Goal: Check status: Check status

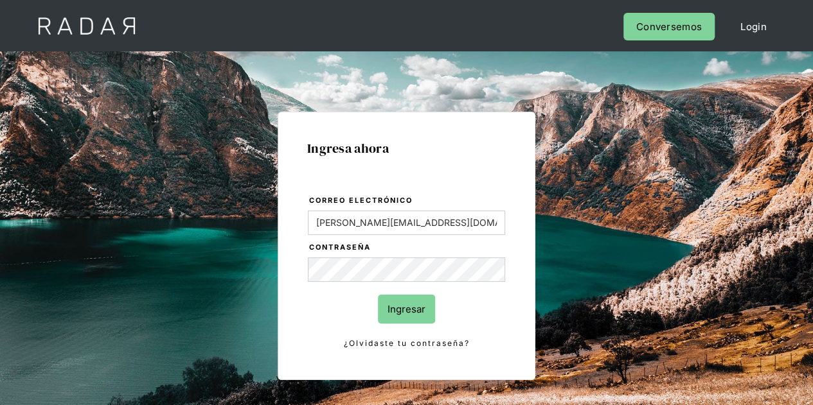
click at [404, 311] on input "Ingresar" at bounding box center [406, 309] width 57 height 29
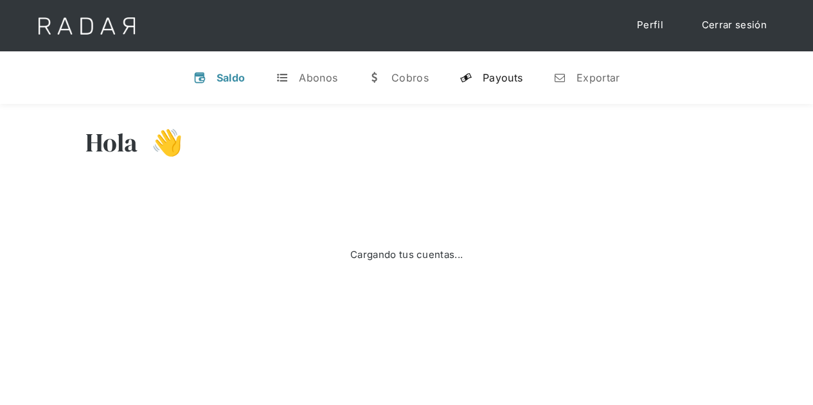
click at [496, 78] on div "Payouts" at bounding box center [503, 77] width 40 height 13
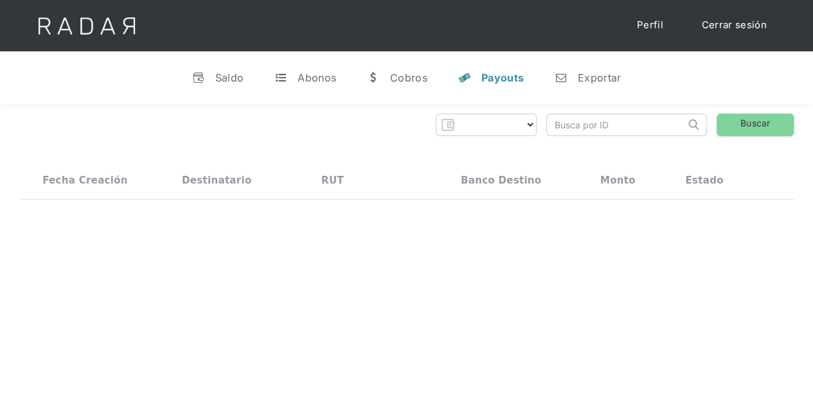
select select "prontopaga"
click at [569, 127] on input "search" at bounding box center [616, 124] width 138 height 21
paste input "35996654-2c93-4efc-aea8-d1a76f7a9598"
click at [751, 129] on link "Buscar" at bounding box center [755, 125] width 77 height 22
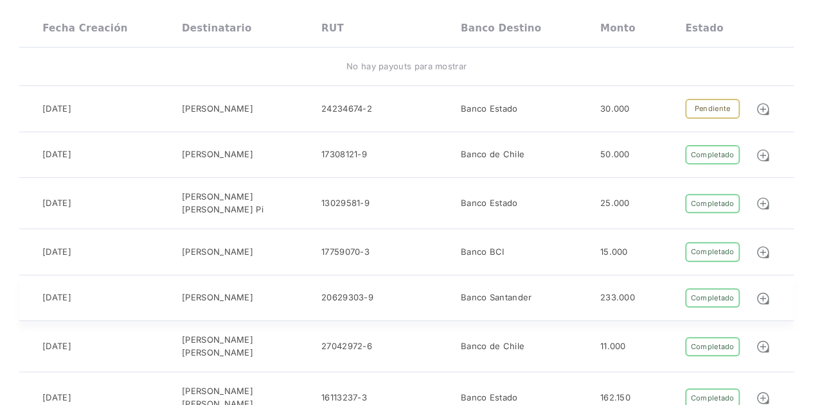
scroll to position [0, 0]
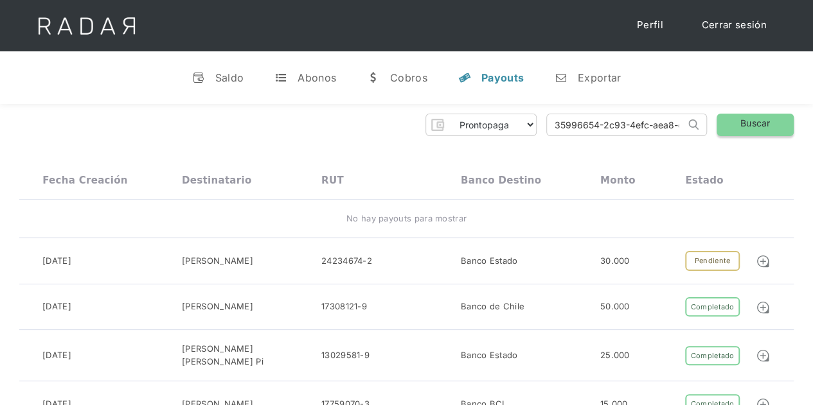
click at [740, 127] on link "Buscar" at bounding box center [755, 125] width 77 height 22
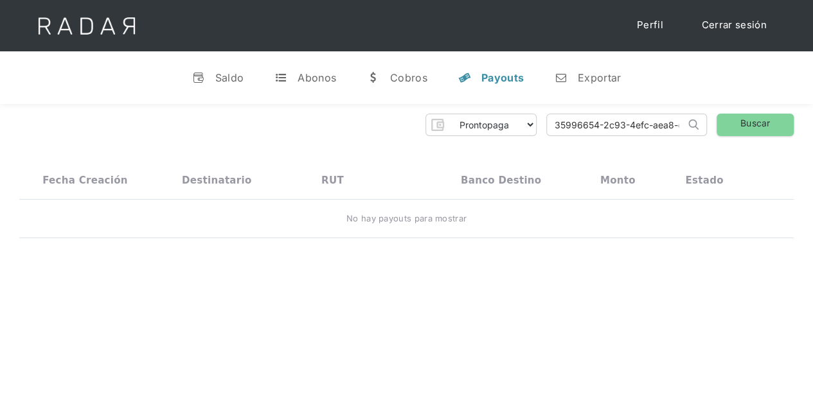
drag, startPoint x: 556, startPoint y: 121, endPoint x: 565, endPoint y: 172, distance: 52.2
click at [557, 124] on input "35996654-2c93-4efc-aea8-d1a76f7a9598" at bounding box center [616, 124] width 138 height 21
click at [733, 121] on link "Buscar" at bounding box center [755, 125] width 77 height 22
drag, startPoint x: 553, startPoint y: 125, endPoint x: 711, endPoint y: 127, distance: 158.7
click at [711, 127] on div "Prontopaga Prontopaga 2 Thank you! Your submission has been received! Oops! Som…" at bounding box center [406, 125] width 774 height 22
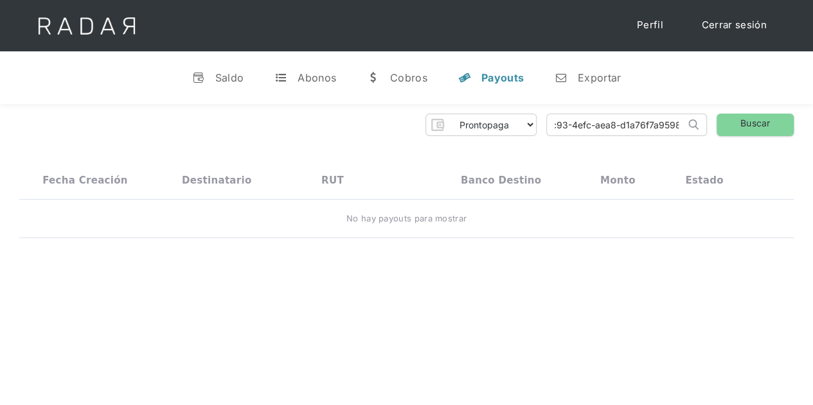
paste input "search"
click at [738, 121] on link "Buscar" at bounding box center [755, 125] width 77 height 22
drag, startPoint x: 548, startPoint y: 124, endPoint x: 754, endPoint y: 121, distance: 206.3
click at [754, 121] on div "Prontopaga Prontopaga 2 Thank you! Your submission has been received! Oops! Som…" at bounding box center [406, 125] width 774 height 22
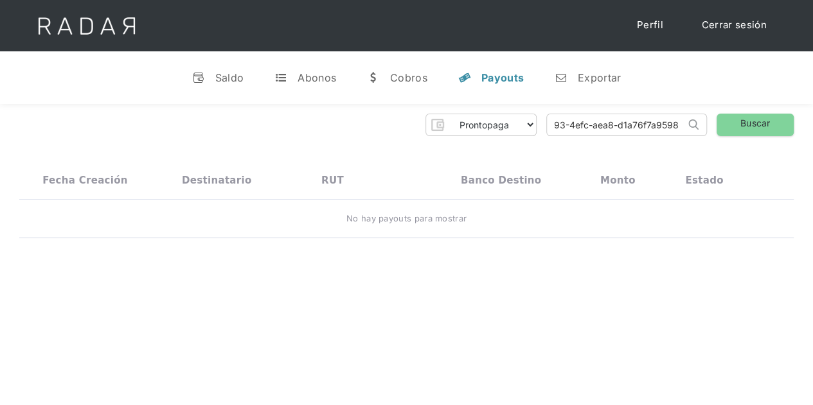
paste input "search"
type input "35996654-2c93-4efc-aea8-d1a76f7a9598"
click at [731, 121] on link "Buscar" at bounding box center [755, 125] width 77 height 22
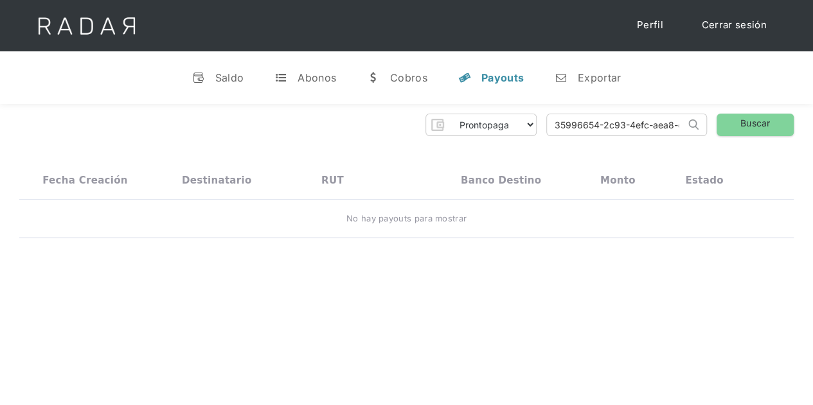
click at [504, 80] on div "Payouts" at bounding box center [502, 77] width 42 height 13
drag, startPoint x: 553, startPoint y: 123, endPoint x: 708, endPoint y: 129, distance: 155.0
click at [708, 129] on div "Prontopaga Prontopaga 2 Thank you! Your submission has been received! Oops! Som…" at bounding box center [406, 125] width 774 height 22
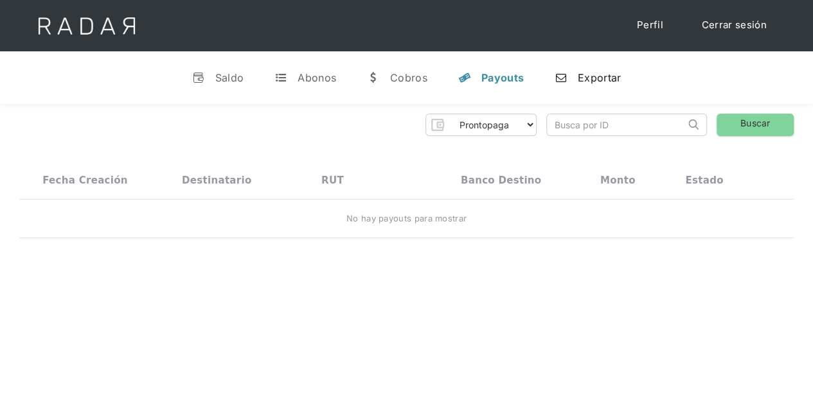
click at [625, 80] on link "n Exportar" at bounding box center [587, 77] width 87 height 33
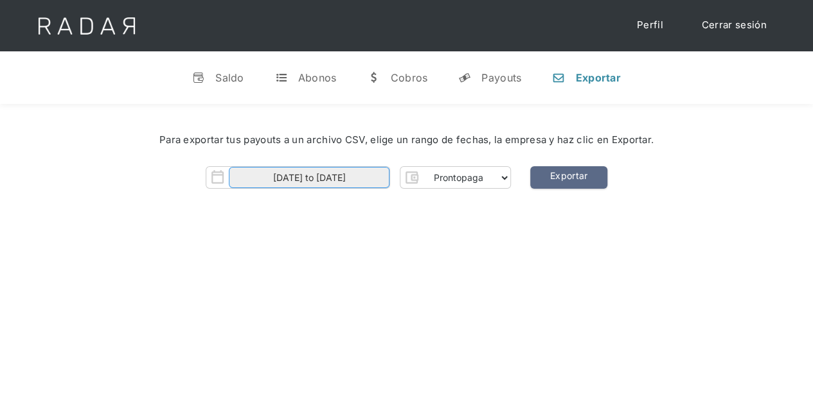
click at [260, 181] on input "01-10-2025 to 13-10-2025" at bounding box center [309, 177] width 161 height 21
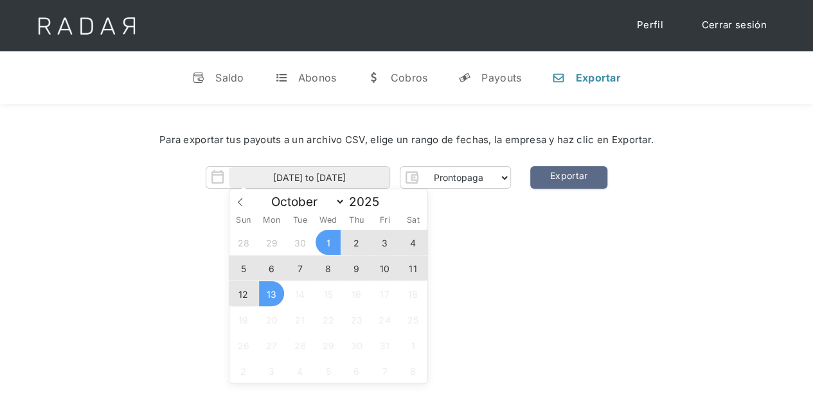
click at [275, 300] on span "13" at bounding box center [271, 293] width 25 height 25
type input "13-10-2025"
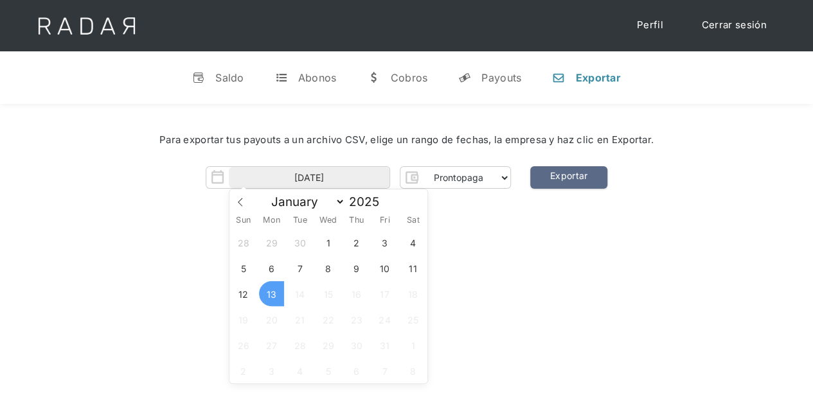
click at [275, 300] on span "13" at bounding box center [271, 293] width 25 height 25
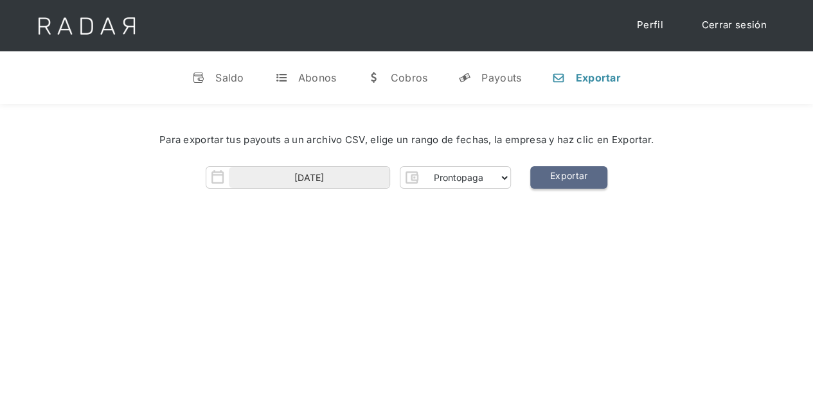
click at [566, 175] on link "Exportar" at bounding box center [568, 177] width 77 height 22
click at [486, 86] on link "y Payouts" at bounding box center [490, 77] width 84 height 33
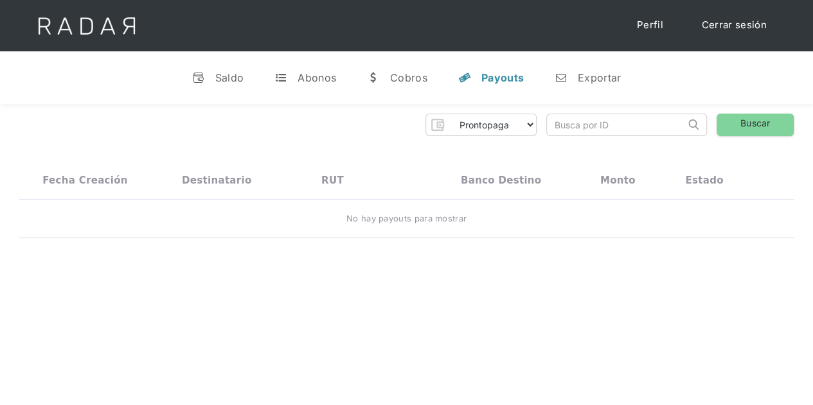
click at [596, 129] on input "search" at bounding box center [616, 124] width 138 height 21
paste input "35996654-2c93-4efc-aea8-d1a76f7a9598"
type input "35996654-2c93-4efc-aea8-d1a76f7a9598"
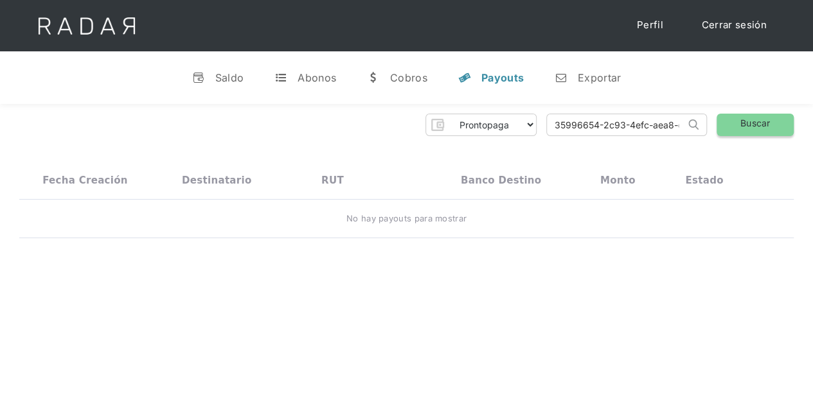
click at [762, 121] on link "Buscar" at bounding box center [755, 125] width 77 height 22
click at [581, 74] on div "Exportar" at bounding box center [599, 77] width 43 height 13
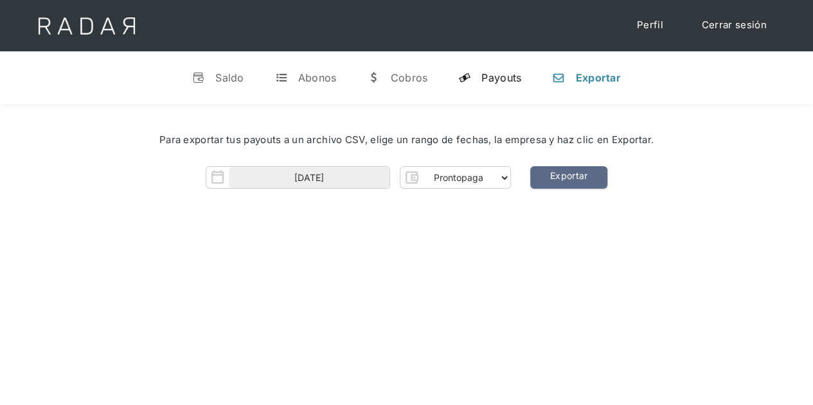
click at [485, 85] on link "y Payouts" at bounding box center [490, 77] width 84 height 33
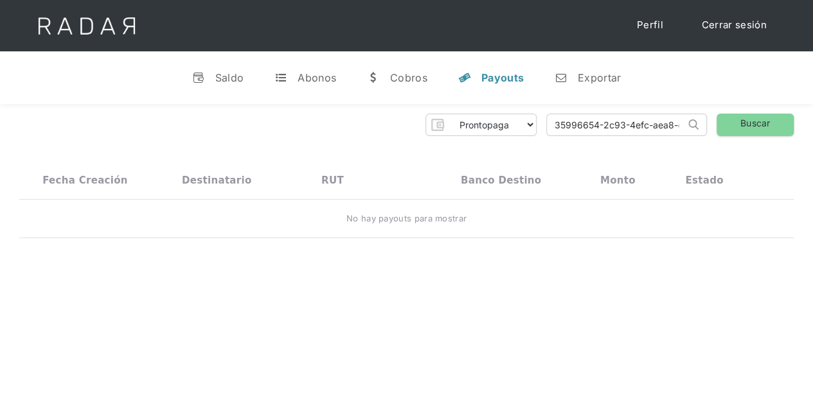
scroll to position [0, 58]
drag, startPoint x: 549, startPoint y: 127, endPoint x: 717, endPoint y: 134, distance: 167.9
click at [717, 134] on div "Prontopaga Prontopaga 2 Thank you! Your submission has been received! Oops! Som…" at bounding box center [406, 125] width 774 height 22
click at [372, 146] on div "Prontopaga Prontopaga 2 Thank you! Your submission has been received! Oops! Som…" at bounding box center [406, 176] width 813 height 145
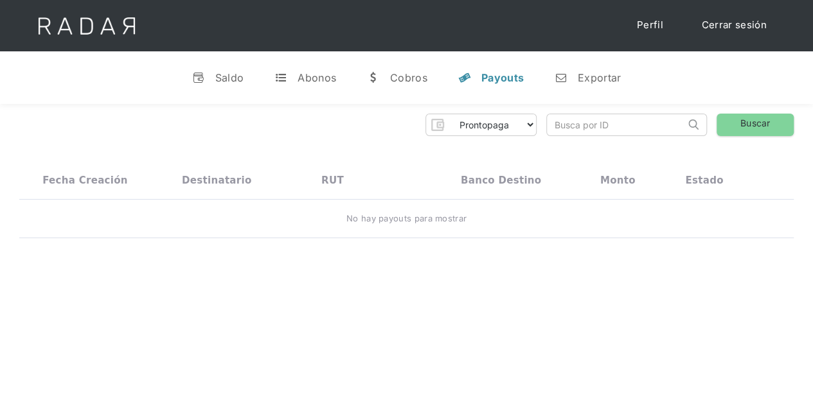
click at [487, 87] on link "y Payouts" at bounding box center [491, 77] width 86 height 33
click at [607, 73] on div "Exportar" at bounding box center [599, 77] width 43 height 13
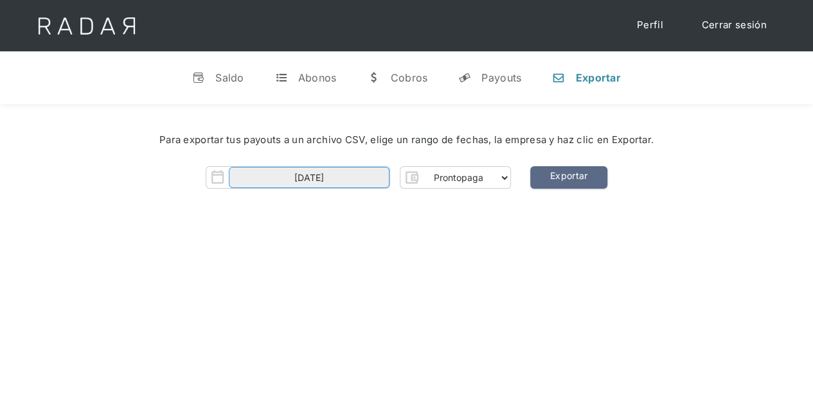
click at [287, 181] on input "13-10-2025" at bounding box center [309, 177] width 161 height 21
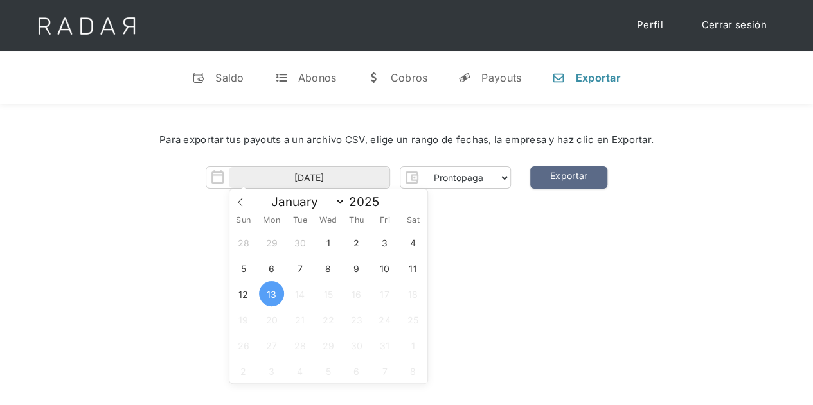
click at [275, 294] on span "13" at bounding box center [271, 293] width 25 height 25
type input "13-10-2025"
click at [269, 300] on span "13" at bounding box center [271, 293] width 25 height 25
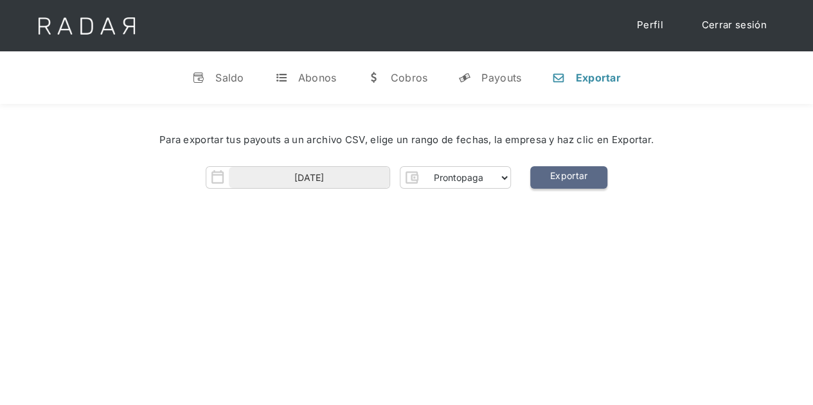
click at [566, 171] on link "Exportar" at bounding box center [568, 177] width 77 height 22
click at [734, 27] on link "Cerrar sesión" at bounding box center [734, 25] width 91 height 25
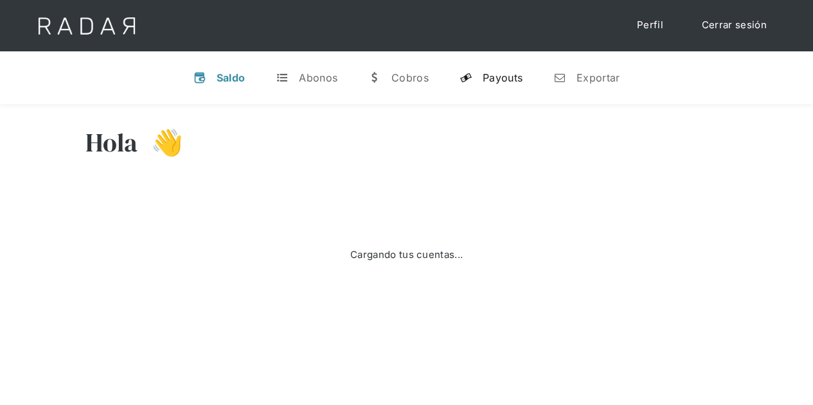
click at [500, 83] on div "Payouts" at bounding box center [503, 77] width 40 height 13
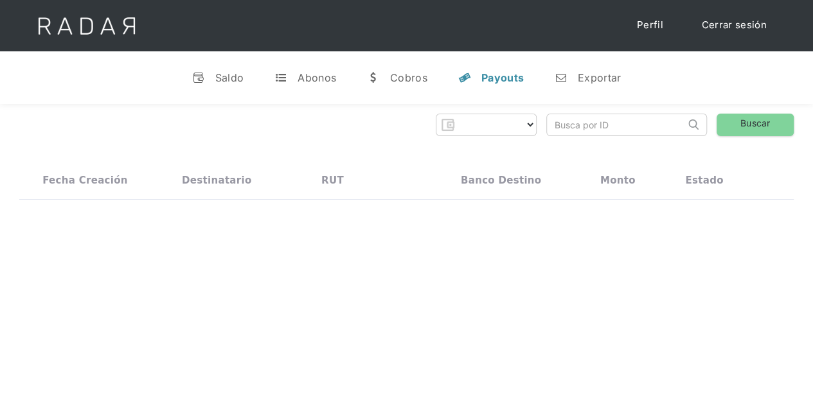
click at [605, 135] on input "search" at bounding box center [616, 124] width 138 height 21
select select "prontopaga"
paste input "494f7f6f-9c78-4266-9cf7-286799f57f4f"
type input "494f7f6f-9c78-4266-9cf7-286799f57f4f"
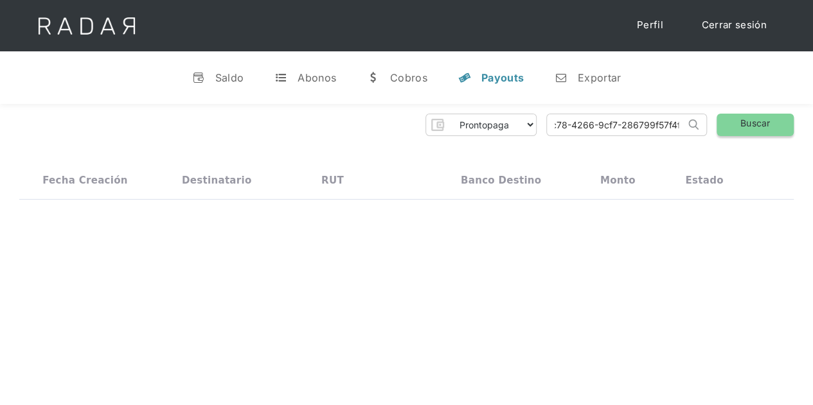
click at [753, 125] on link "Buscar" at bounding box center [755, 125] width 77 height 22
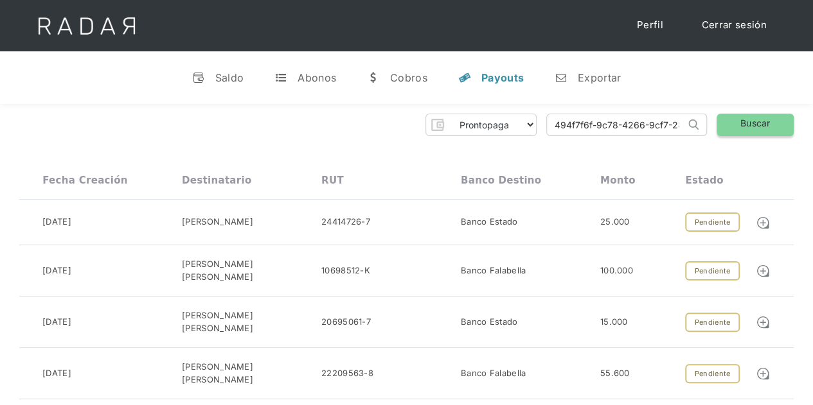
click at [733, 124] on link "Buscar" at bounding box center [755, 125] width 77 height 22
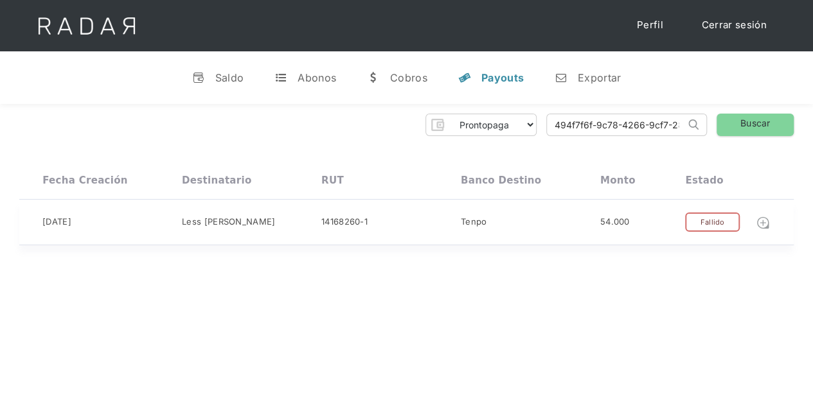
click at [766, 222] on img at bounding box center [763, 223] width 14 height 14
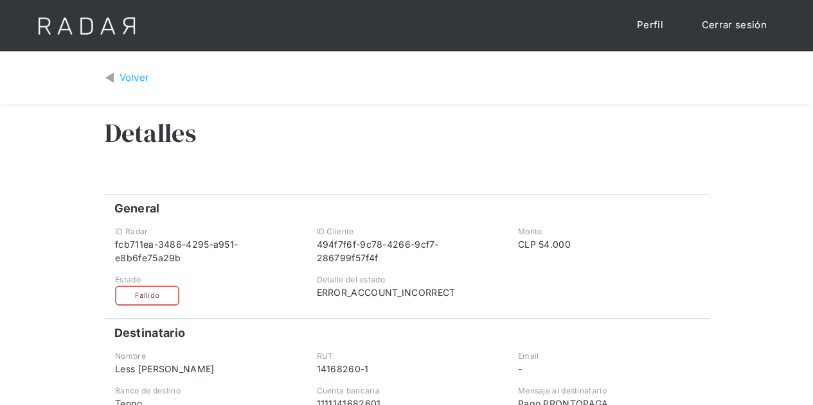
click at [140, 79] on div "Volver" at bounding box center [135, 78] width 30 height 15
